Goal: Task Accomplishment & Management: Manage account settings

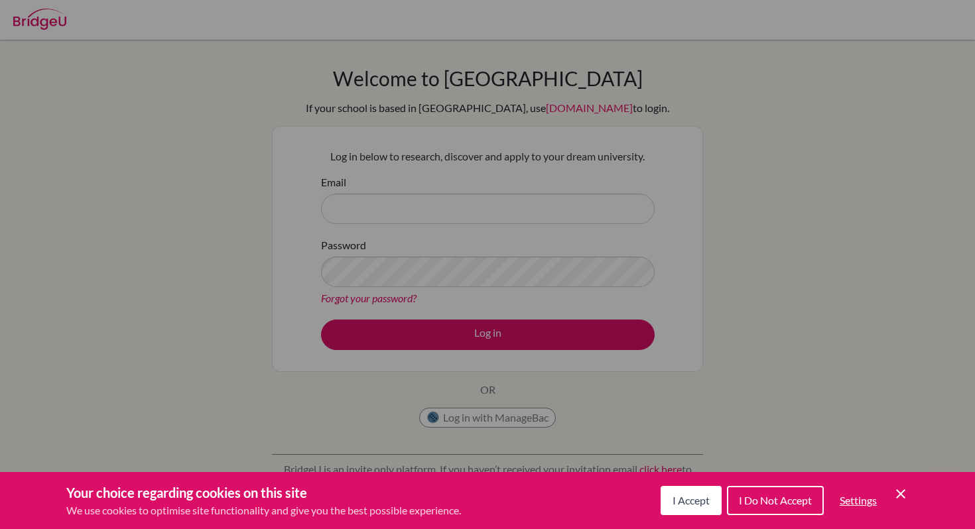
click at [688, 503] on span "I Accept" at bounding box center [691, 500] width 37 height 13
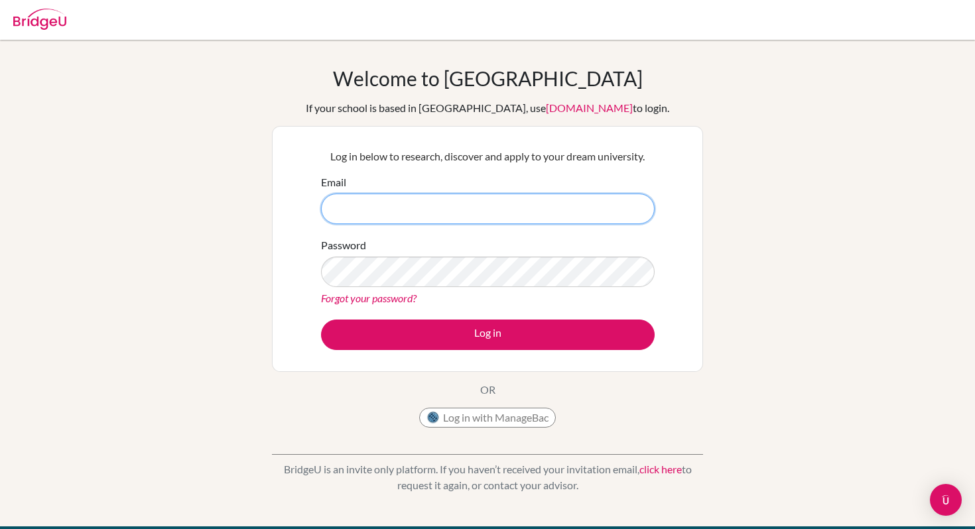
click at [545, 201] on input "Email" at bounding box center [488, 209] width 334 height 31
click at [545, 202] on input "Email" at bounding box center [488, 209] width 334 height 31
click at [499, 208] on input "Email" at bounding box center [488, 209] width 334 height 31
type input "[EMAIL_ADDRESS][DOMAIN_NAME]"
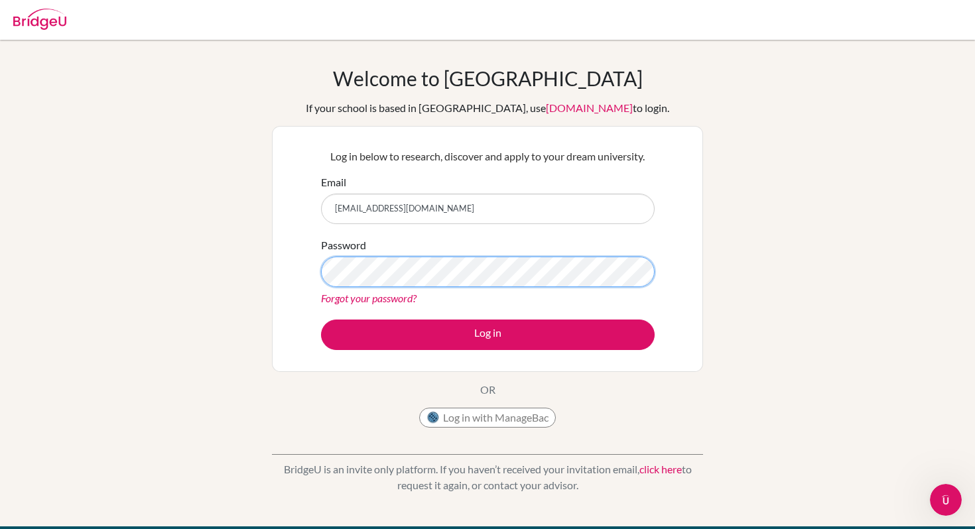
click at [321, 320] on button "Log in" at bounding box center [488, 335] width 334 height 31
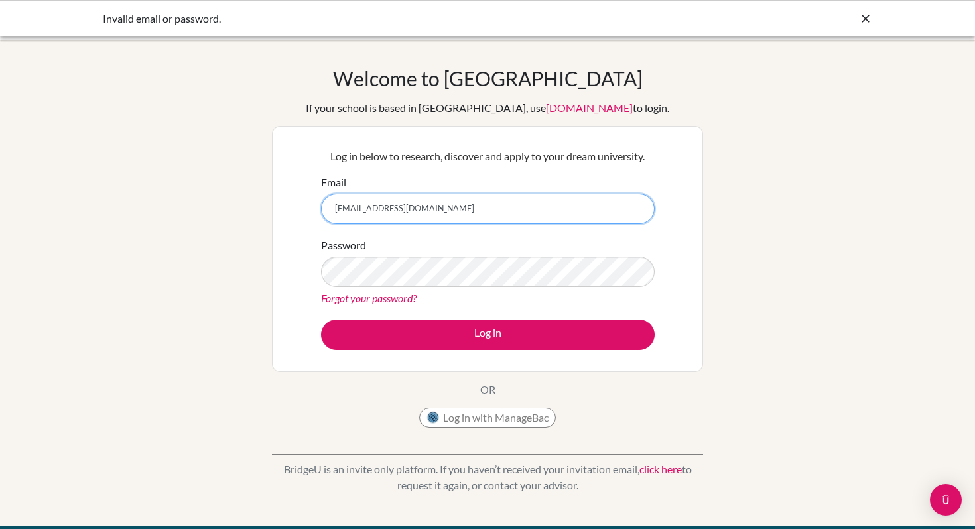
click at [488, 215] on input "[EMAIL_ADDRESS][DOMAIN_NAME]" at bounding box center [488, 209] width 334 height 31
click at [401, 206] on input "[EMAIL_ADDRESS][DOMAIN_NAME]" at bounding box center [488, 209] width 334 height 31
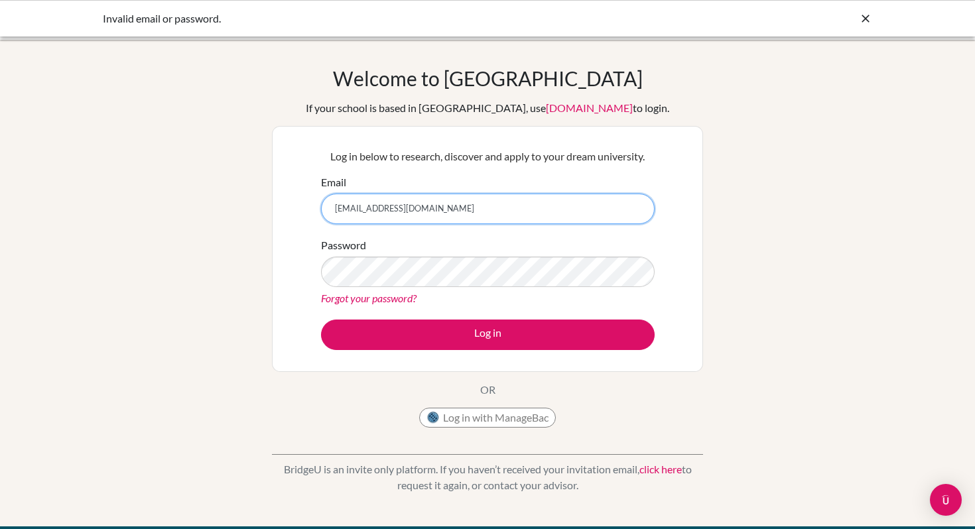
click at [401, 206] on input "[EMAIL_ADDRESS][DOMAIN_NAME]" at bounding box center [488, 209] width 334 height 31
type input "2300035@dishs.tp.edu.tw"
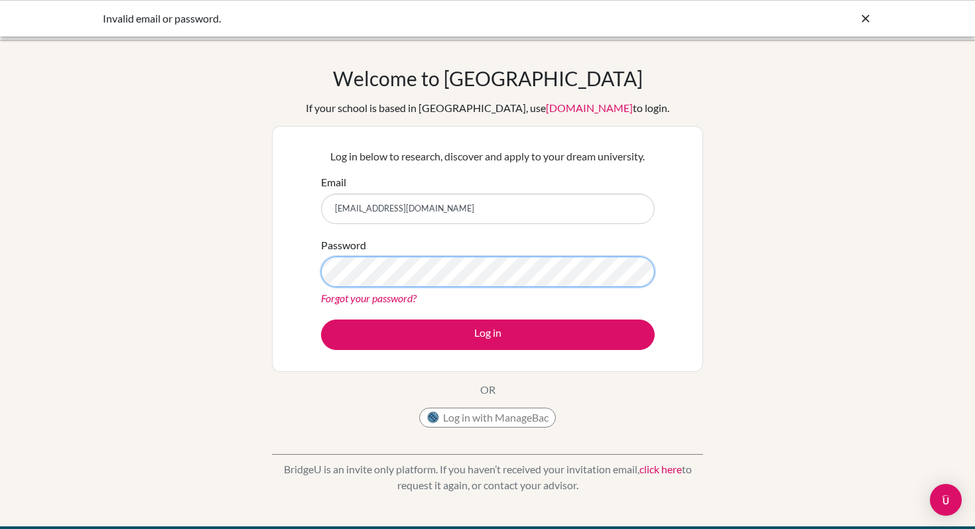
click at [321, 320] on button "Log in" at bounding box center [488, 335] width 334 height 31
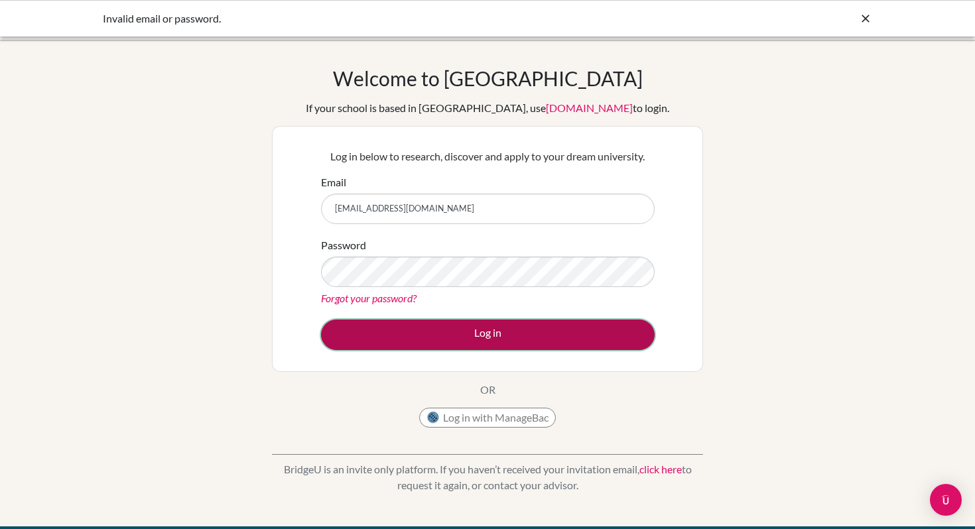
click at [472, 341] on button "Log in" at bounding box center [488, 335] width 334 height 31
click at [471, 341] on button "Log in" at bounding box center [488, 335] width 334 height 31
